Goal: Navigation & Orientation: Find specific page/section

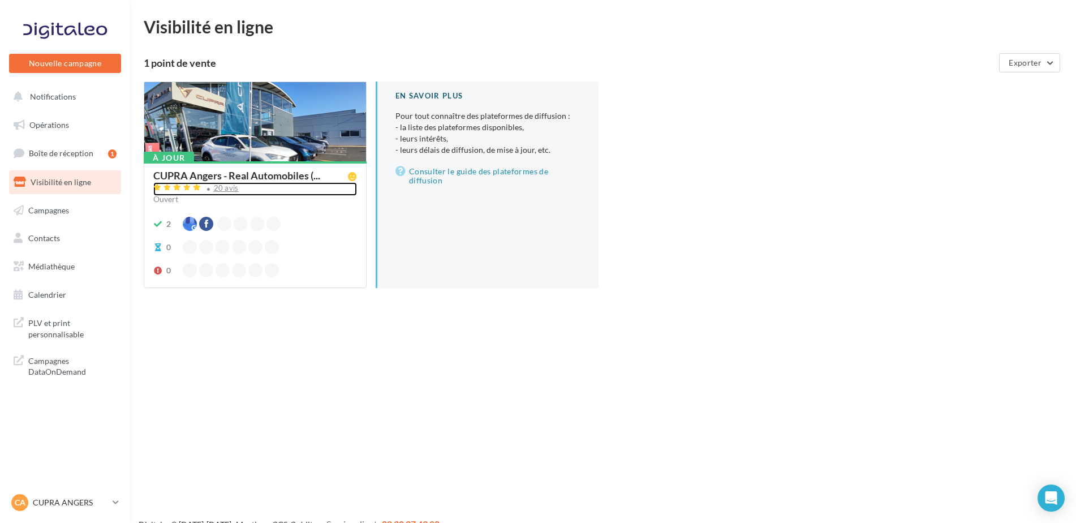
click at [223, 190] on div "20 avis" at bounding box center [226, 187] width 25 height 7
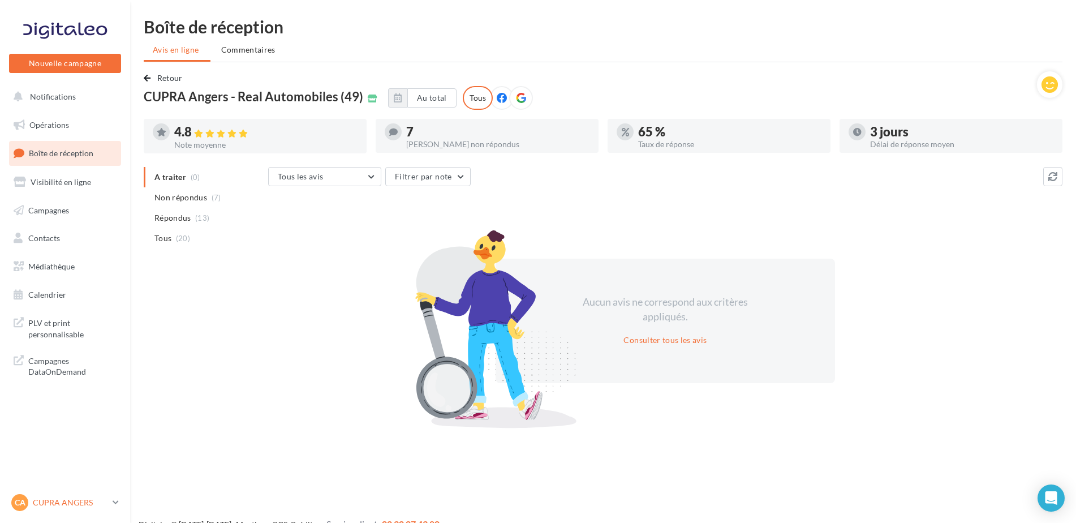
click at [82, 501] on p "CUPRA ANGERS" at bounding box center [70, 502] width 75 height 11
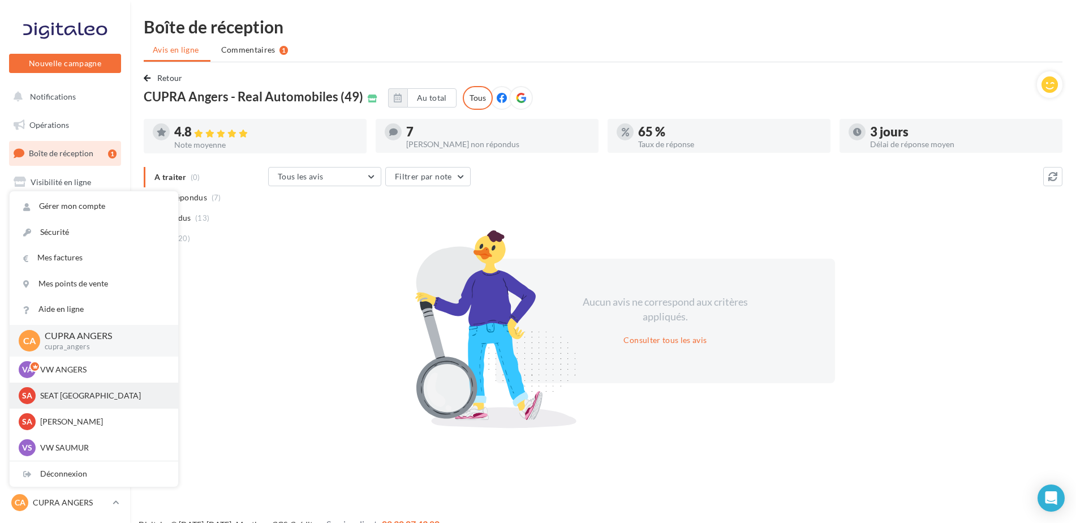
click at [64, 393] on p "SEAT [GEOGRAPHIC_DATA]" at bounding box center [102, 395] width 124 height 11
